Goal: Find specific page/section: Find specific page/section

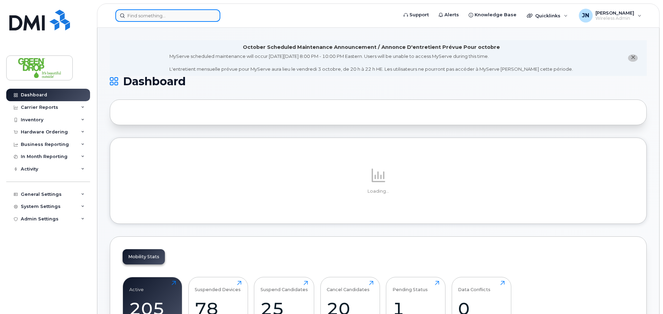
click at [157, 17] on input at bounding box center [167, 15] width 105 height 12
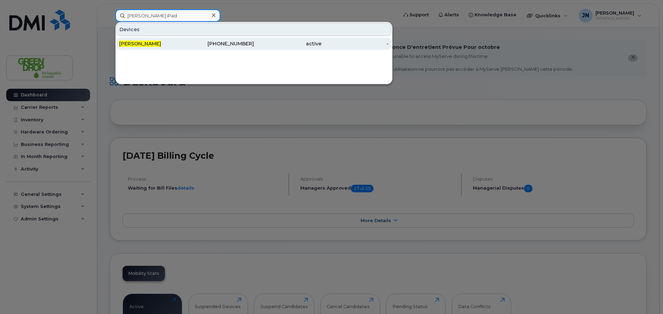
type input "[PERSON_NAME] iPad"
click at [151, 45] on div "[PERSON_NAME]" at bounding box center [153, 43] width 68 height 7
